Goal: Task Accomplishment & Management: Use online tool/utility

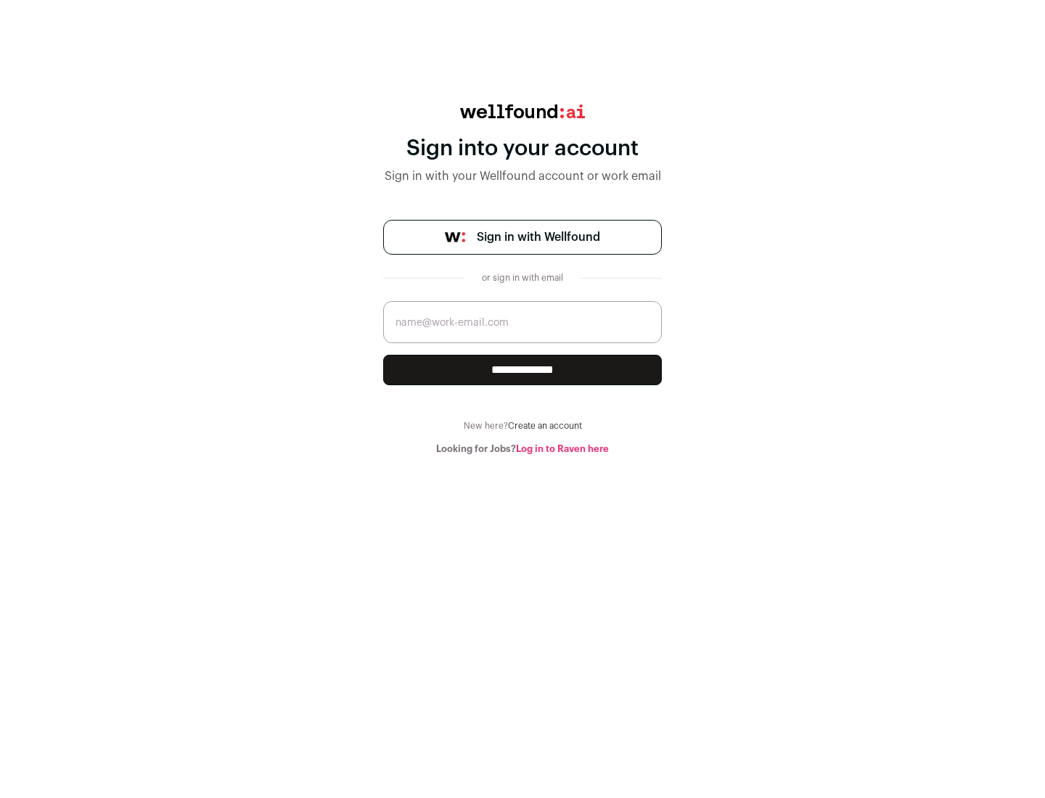
click at [538, 237] on span "Sign in with Wellfound" at bounding box center [538, 237] width 123 height 17
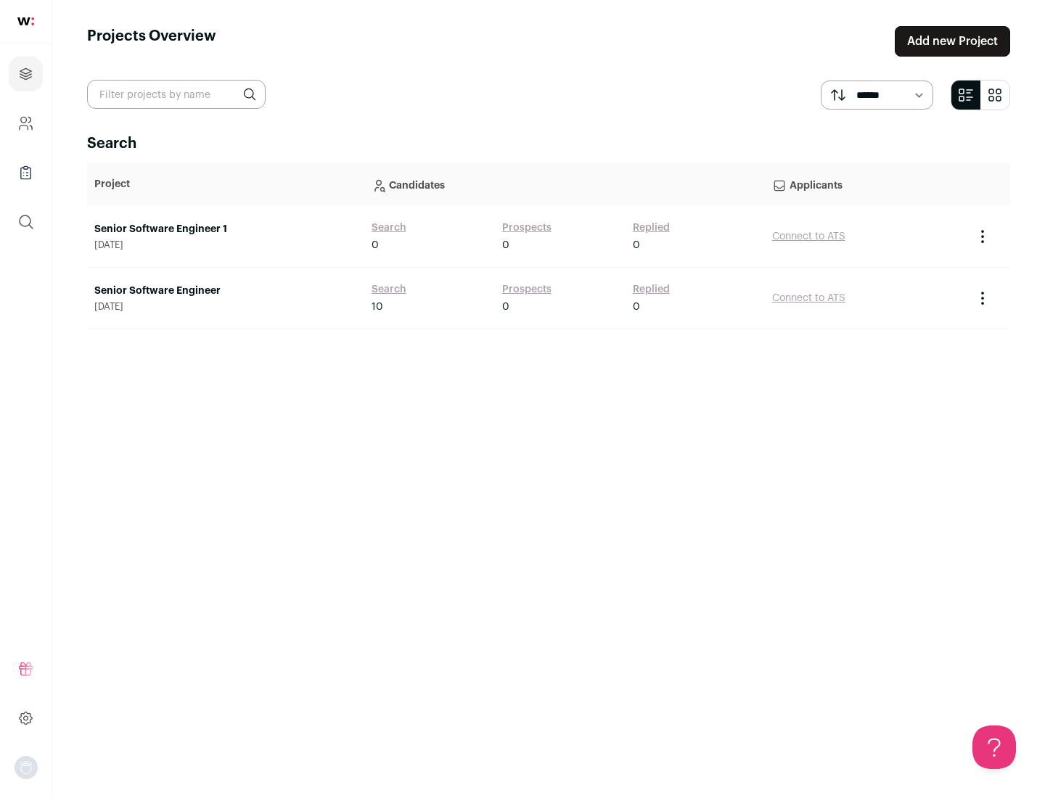
click at [225, 291] on link "Senior Software Engineer" at bounding box center [225, 291] width 263 height 15
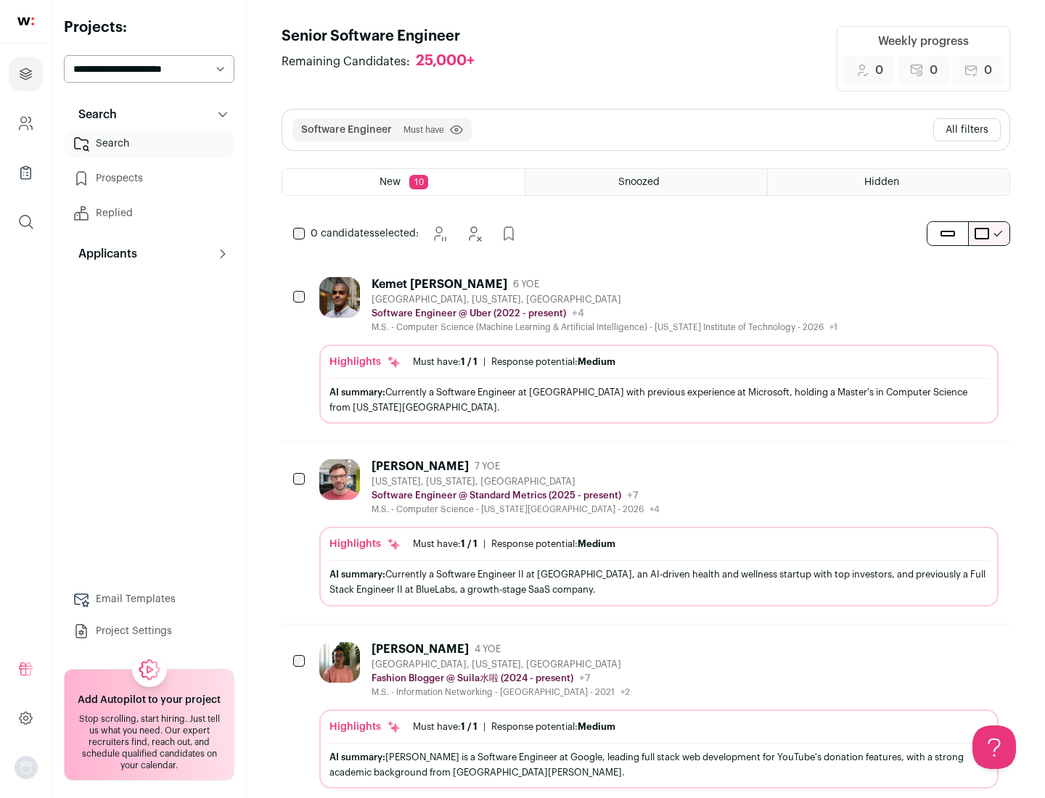
click at [646, 350] on div "Highlights Must have: 1 / 1 How many must haves have been fulfilled? | Response…" at bounding box center [658, 384] width 679 height 79
